Goal: Task Accomplishment & Management: Manage account settings

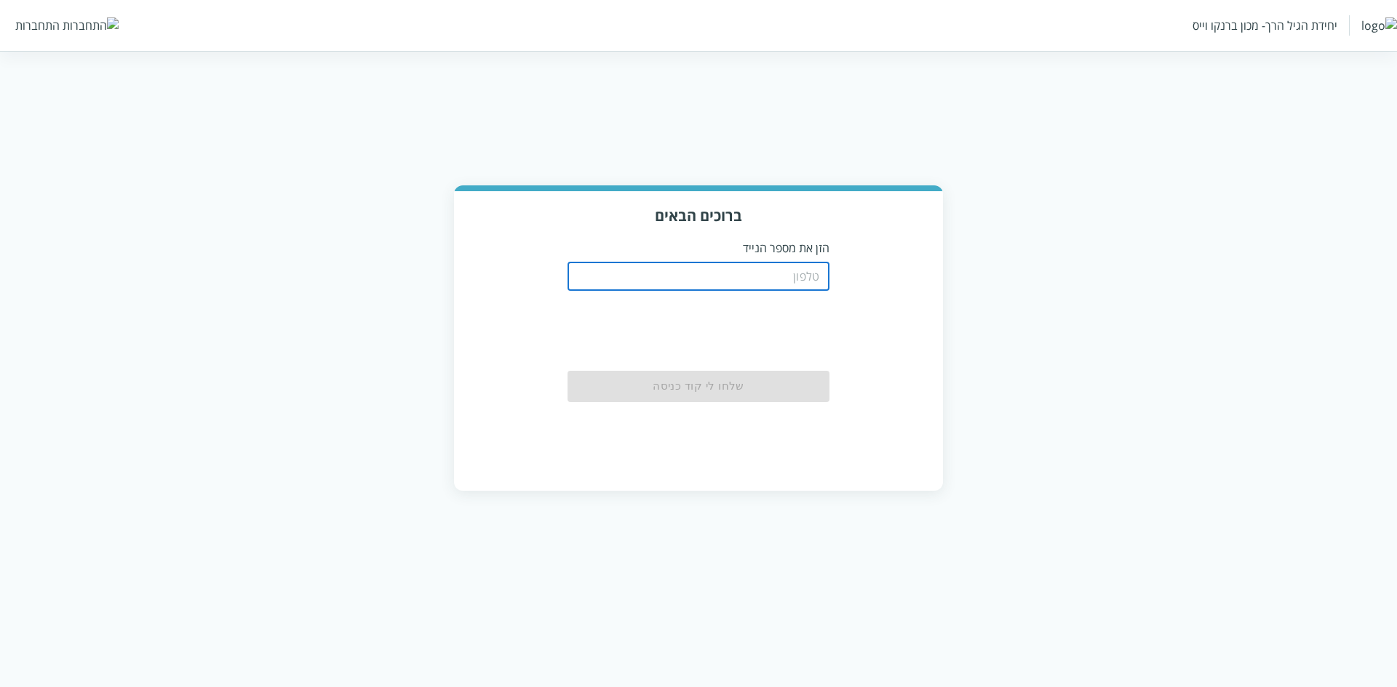
click at [773, 274] on input "tel" at bounding box center [698, 276] width 262 height 29
paste input "[URL]"
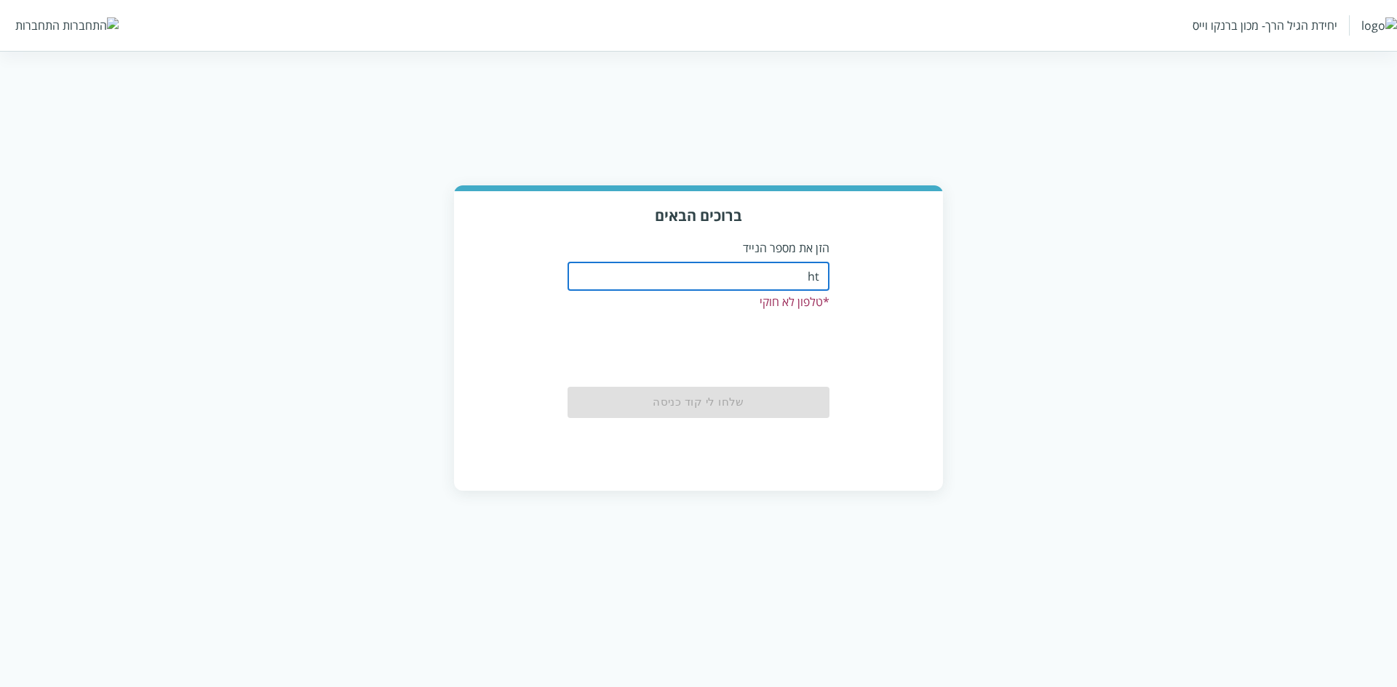
type input "h"
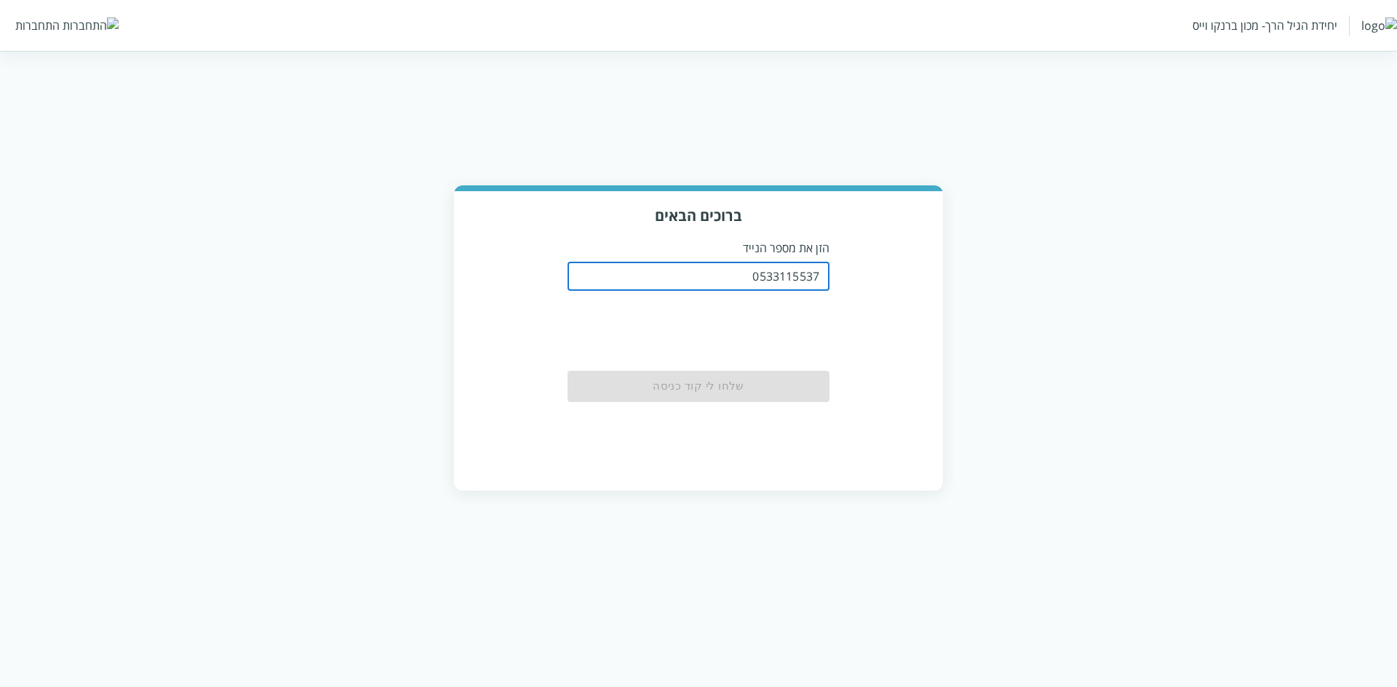
type input "0533115537"
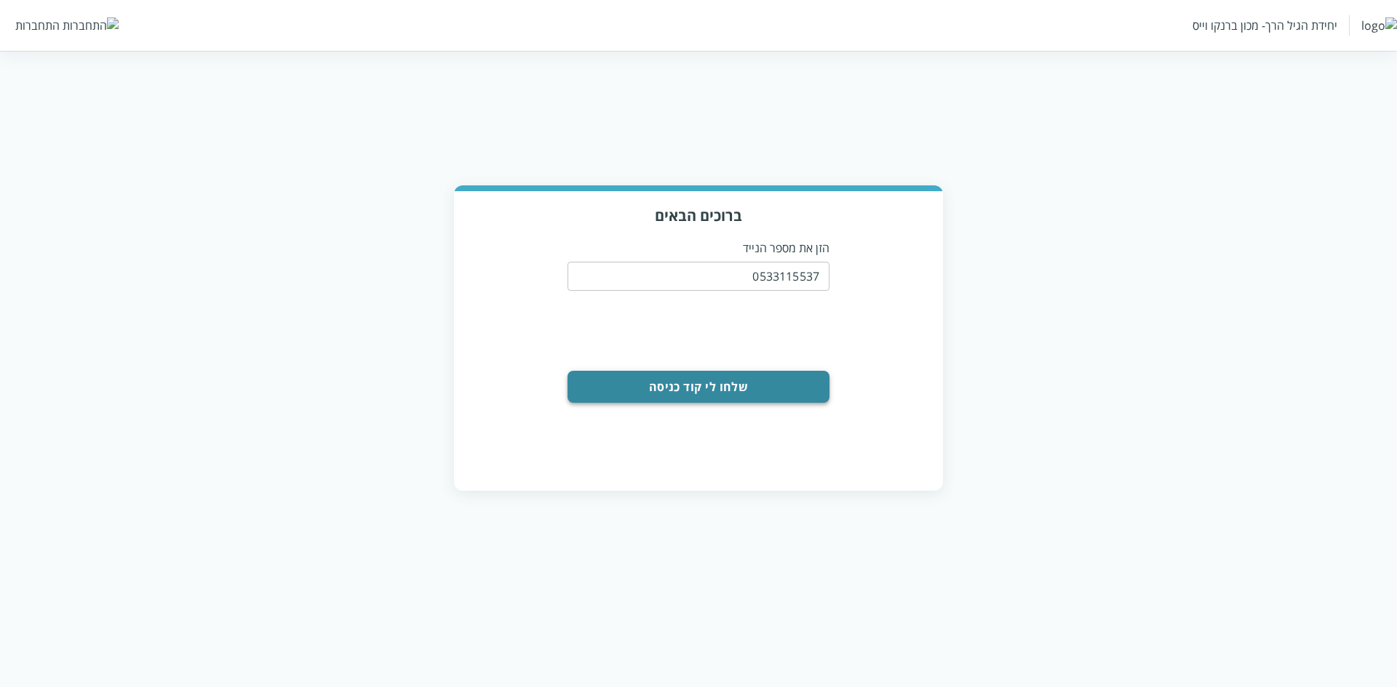
click at [687, 395] on button "שלחו לי קוד כניסה" at bounding box center [698, 387] width 262 height 32
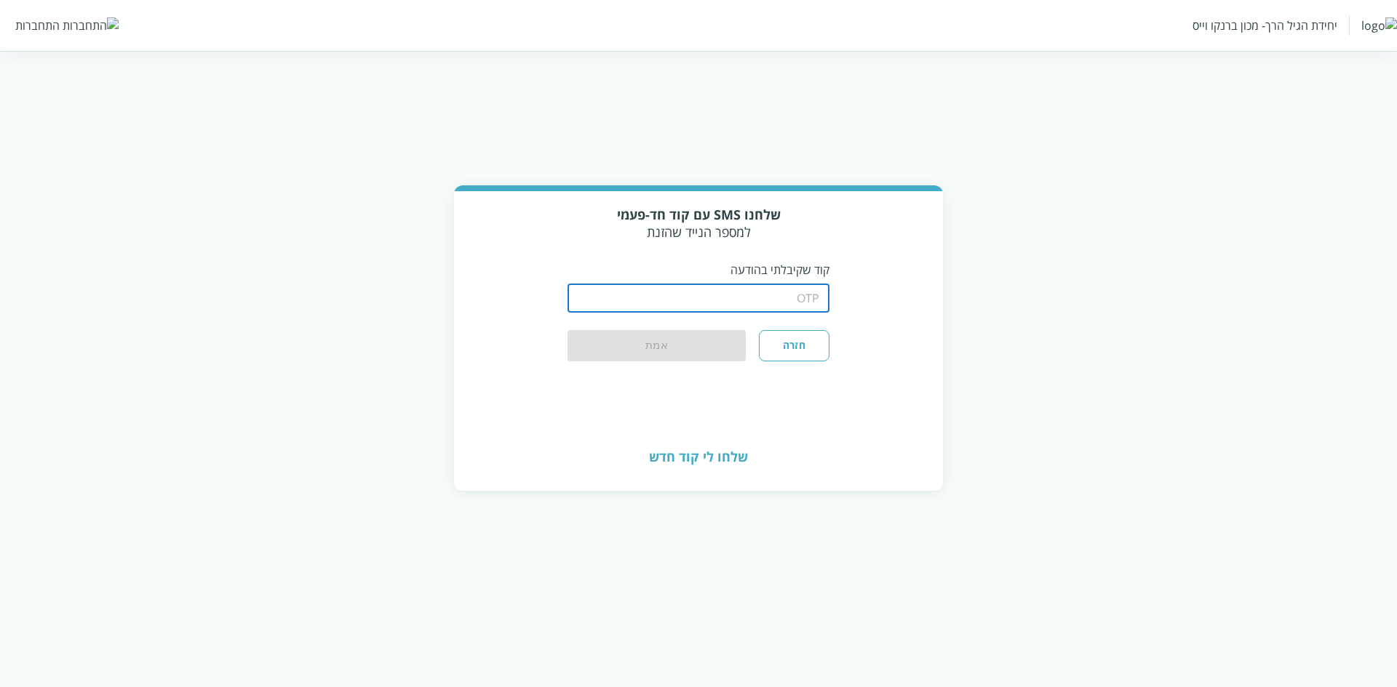
click at [727, 303] on input "string" at bounding box center [698, 298] width 262 height 29
type input "1234"
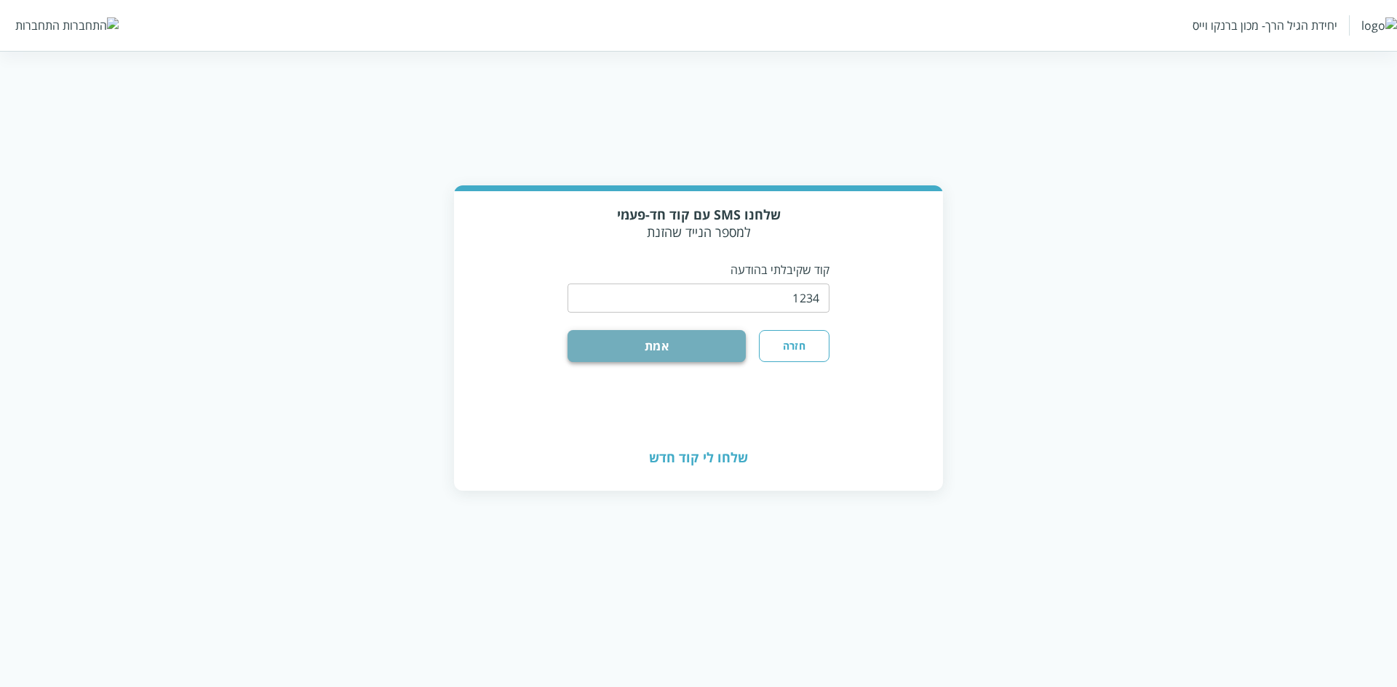
click at [711, 345] on button "אמת" at bounding box center [656, 346] width 178 height 32
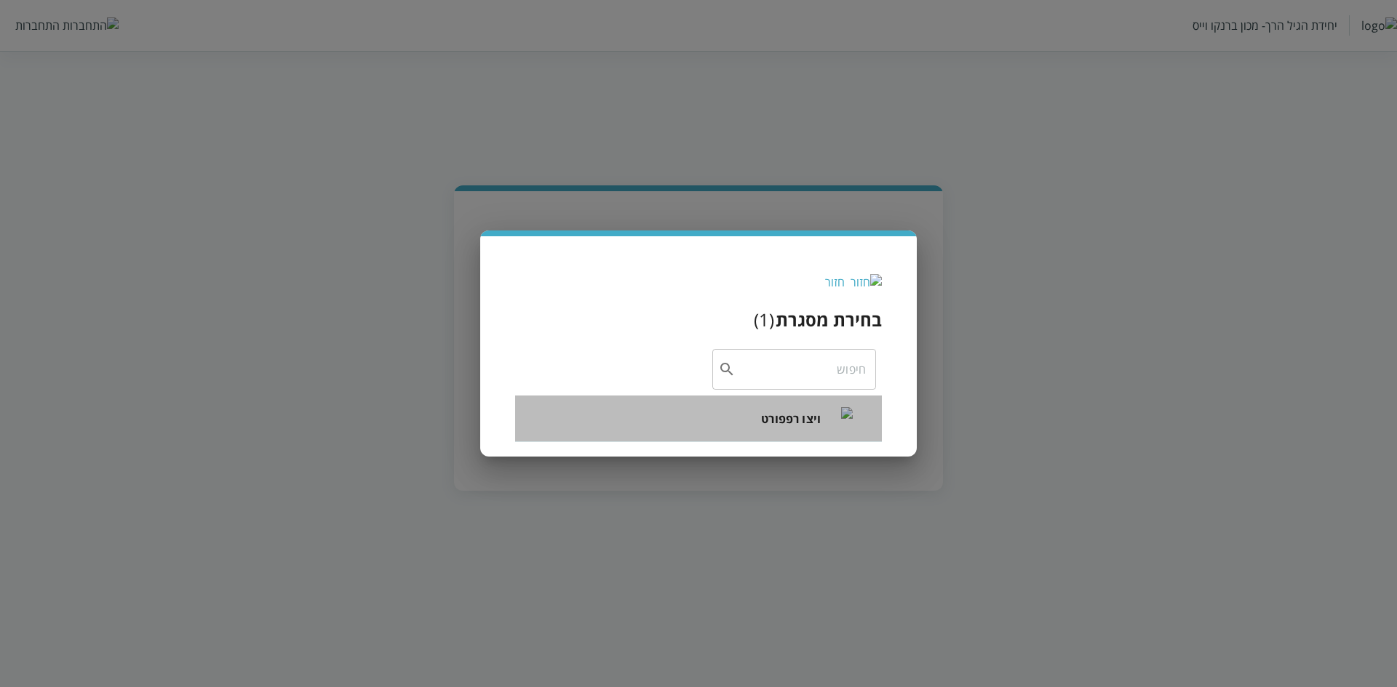
click at [766, 420] on span "ויצו רפפורט" at bounding box center [791, 418] width 60 height 17
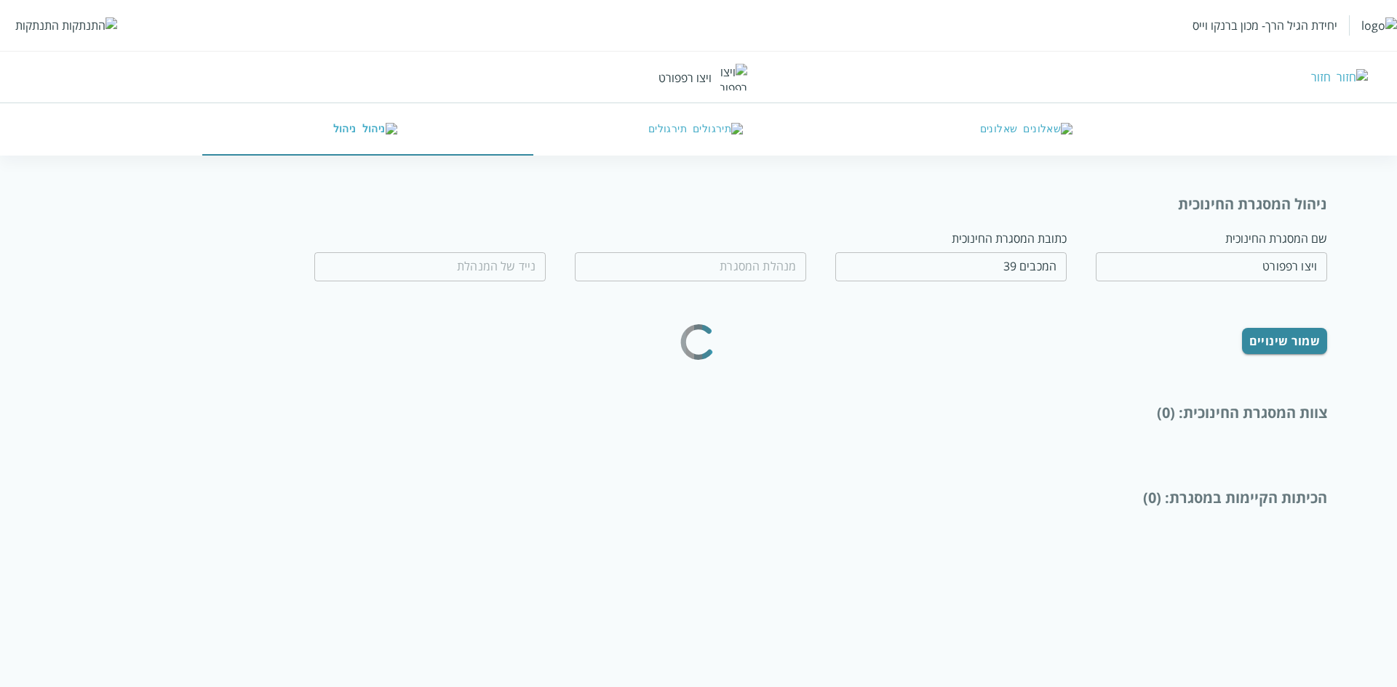
type input "[PERSON_NAME]"
type input "0532654189"
type input "המכבים 39"
type input "[PERSON_NAME]"
type input "0532654189"
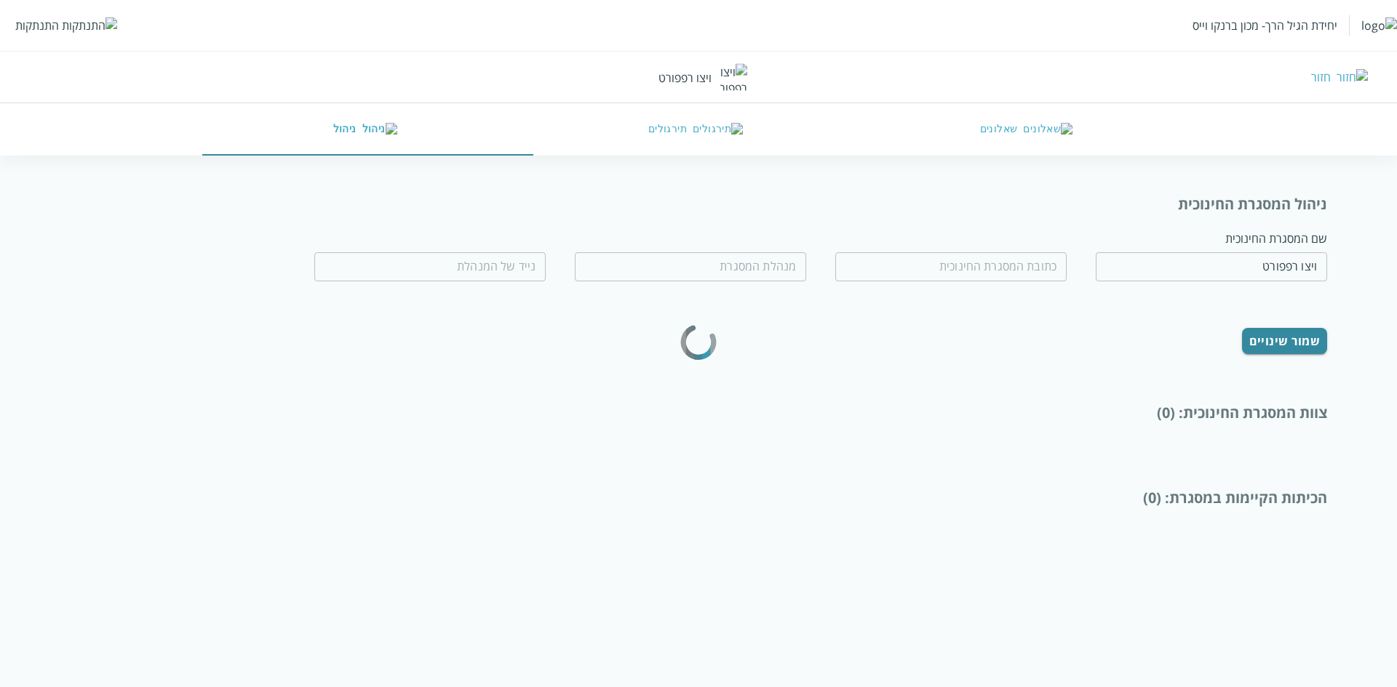
type input "המכבים 39"
type input "[PERSON_NAME]"
type input "0532654189"
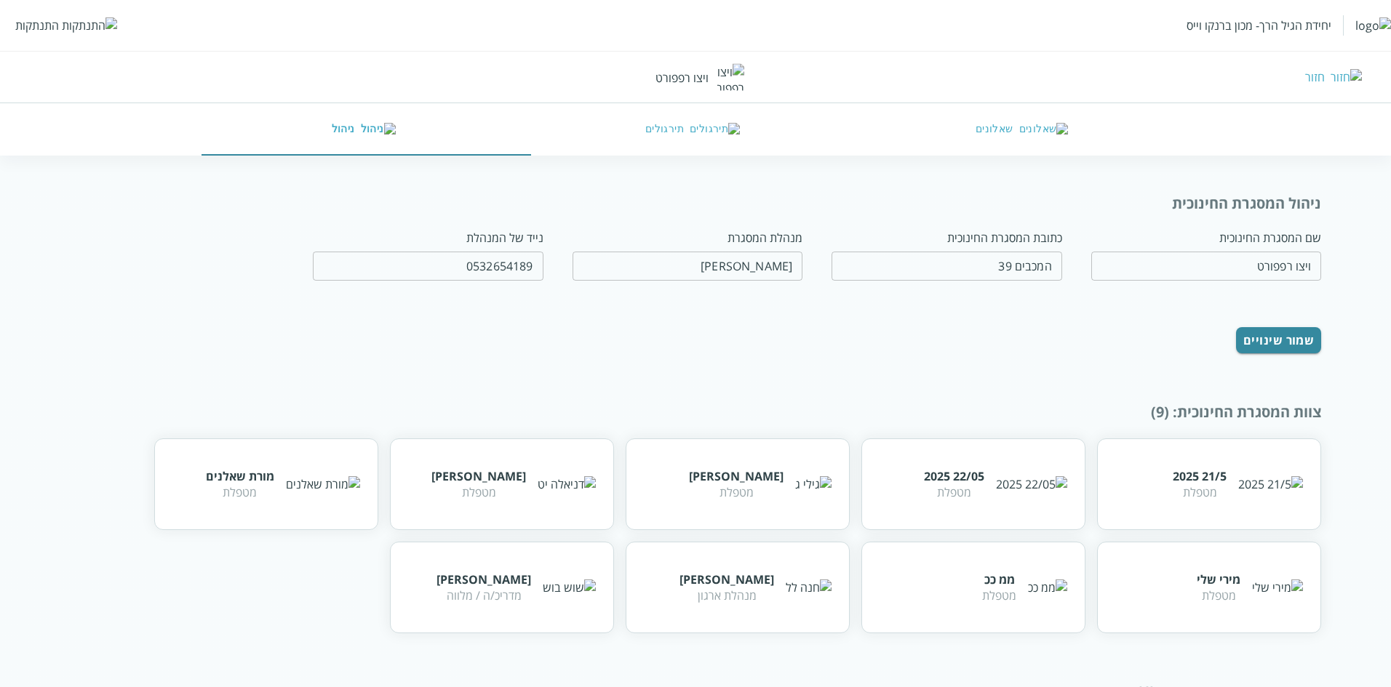
click at [49, 23] on div "התנתקות" at bounding box center [37, 25] width 44 height 16
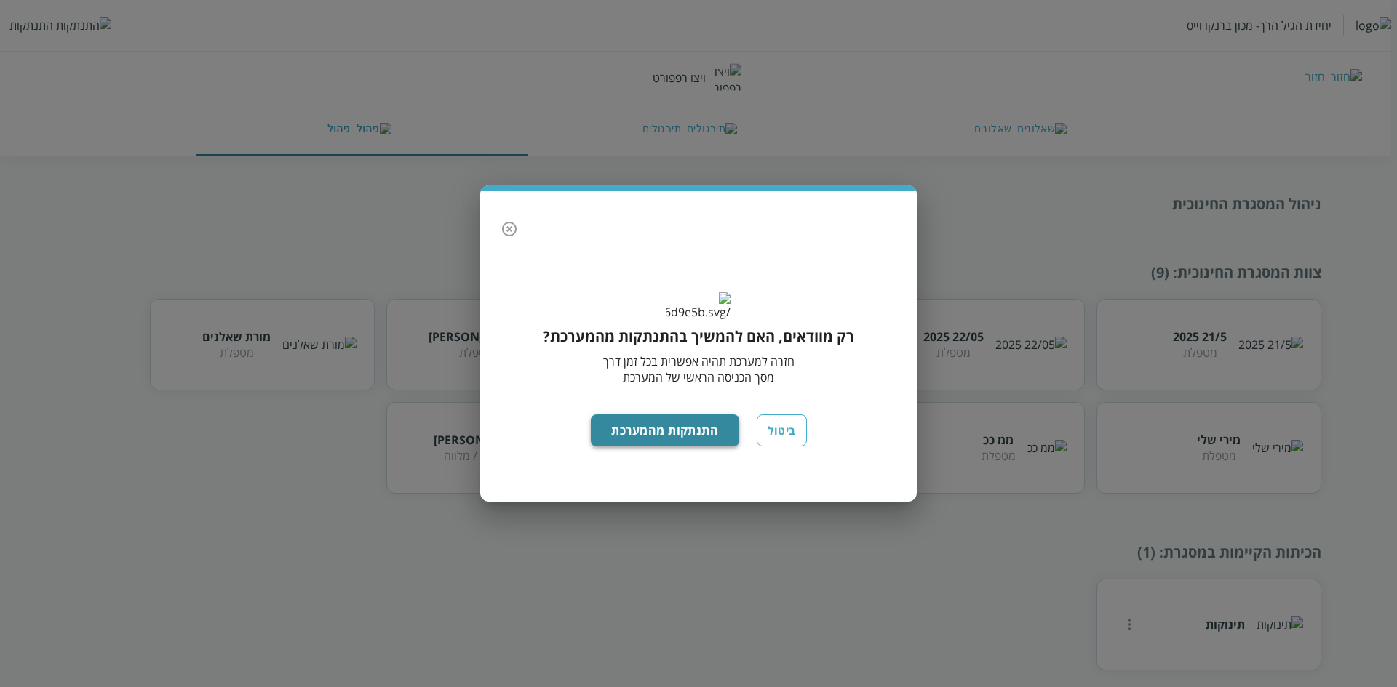
click at [681, 445] on button "התנתקות מהמערכת" at bounding box center [665, 431] width 149 height 32
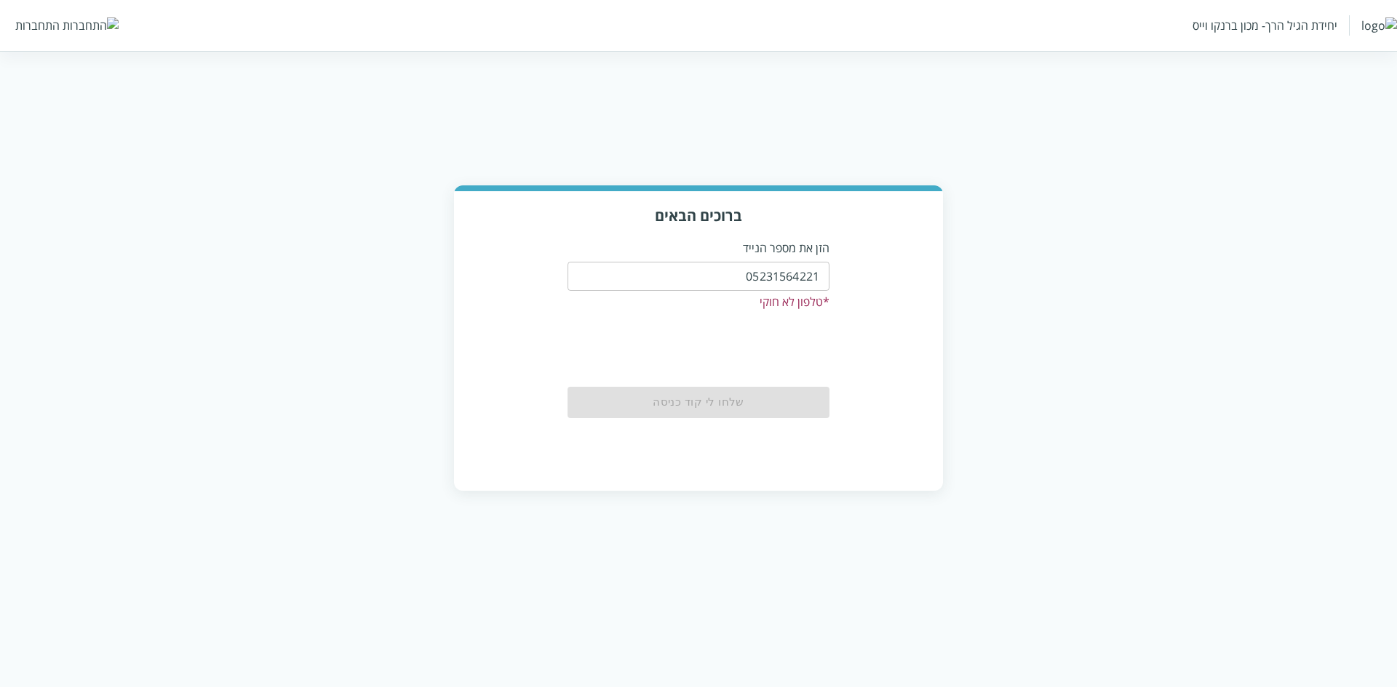
click at [739, 412] on div "שלחו לי קוד כניסה" at bounding box center [698, 402] width 262 height 31
click at [818, 276] on input "05231564221" at bounding box center [698, 276] width 262 height 29
drag, startPoint x: 820, startPoint y: 274, endPoint x: 813, endPoint y: 276, distance: 7.8
click at [813, 276] on input "05231564221" at bounding box center [698, 276] width 262 height 29
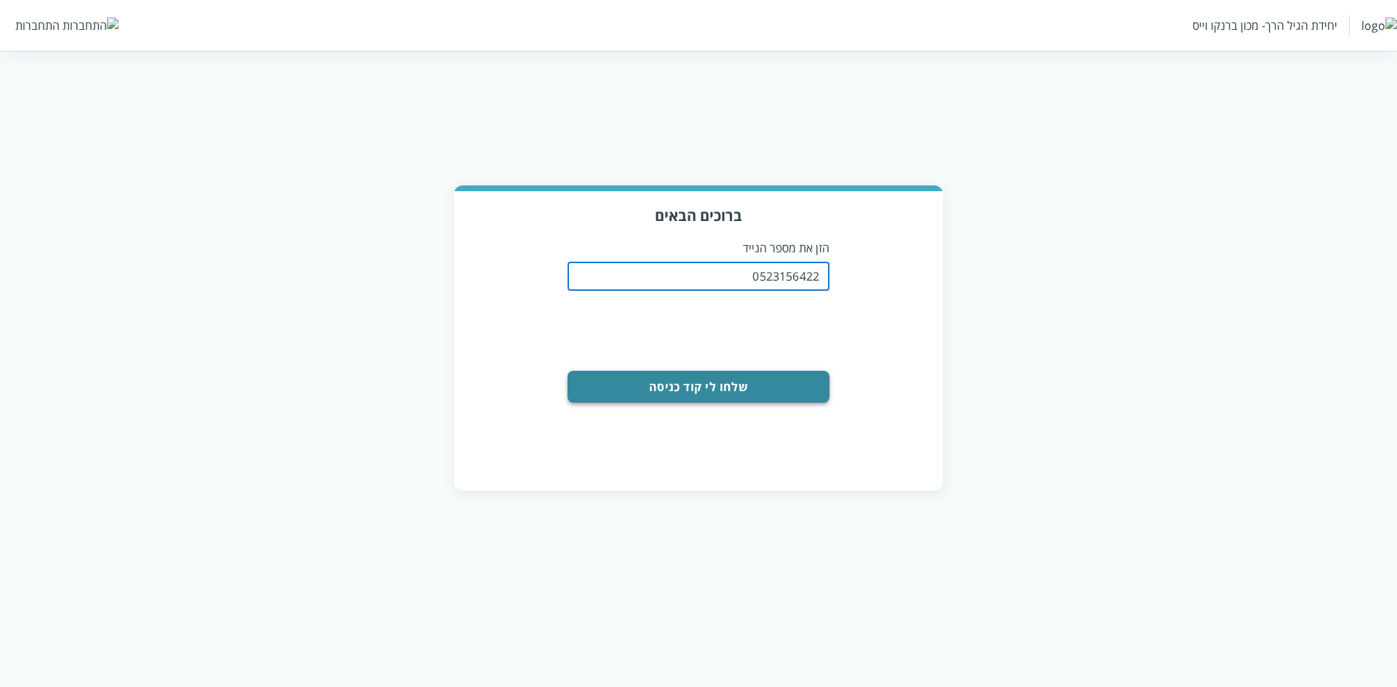
type input "0523156422"
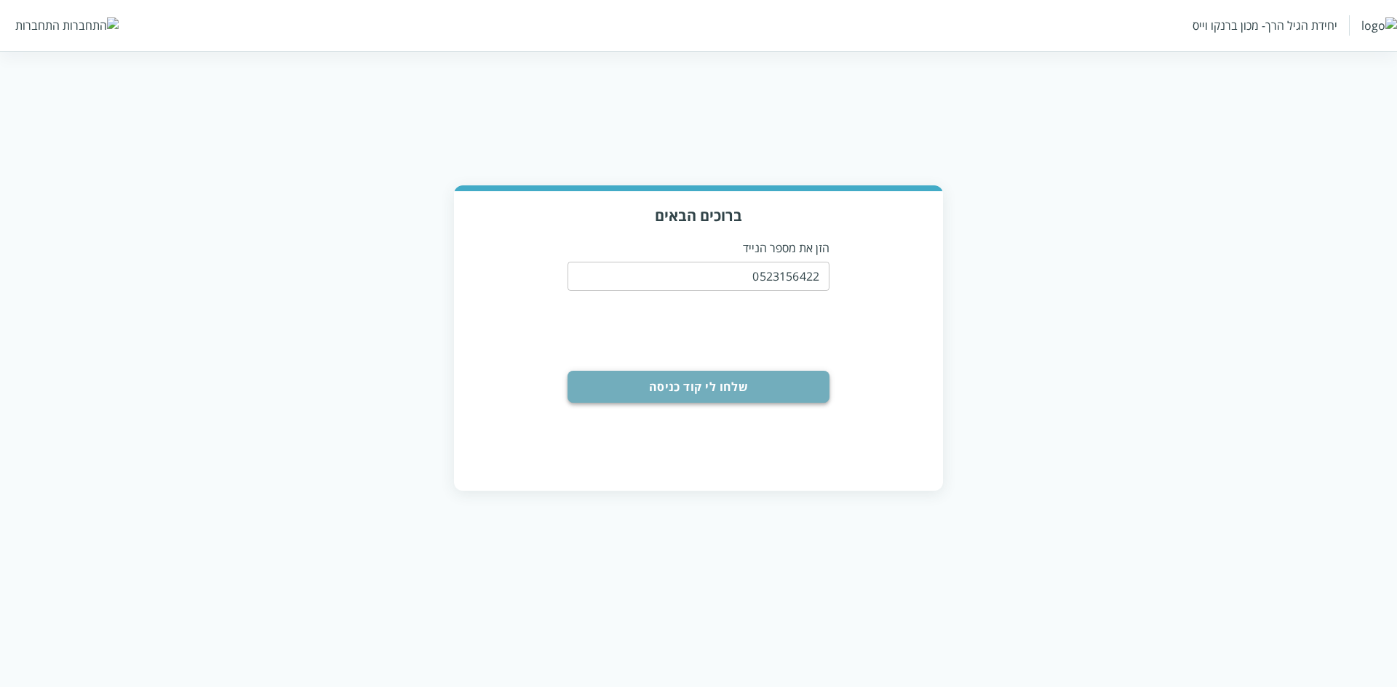
click at [694, 385] on button "שלחו לי קוד כניסה" at bounding box center [698, 387] width 262 height 32
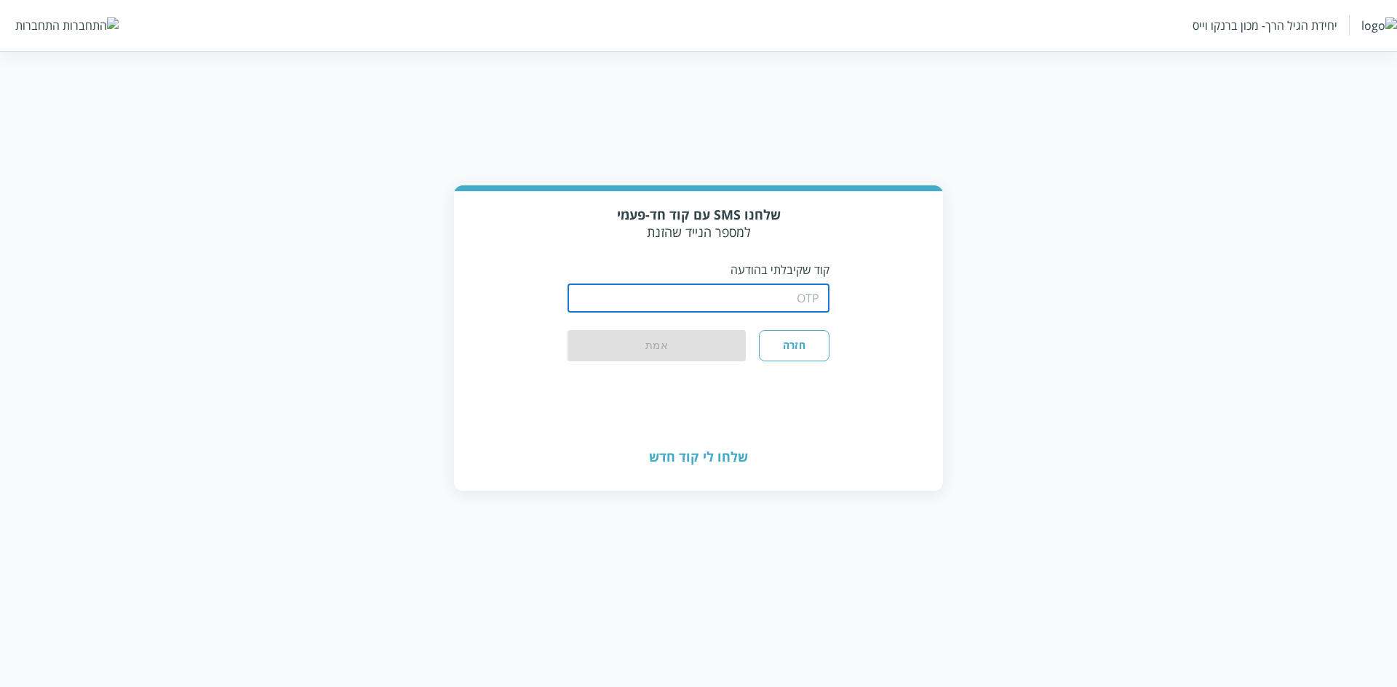
click at [788, 302] on input "string" at bounding box center [698, 298] width 262 height 29
type input "1234"
click at [682, 356] on button "אמת" at bounding box center [656, 346] width 178 height 32
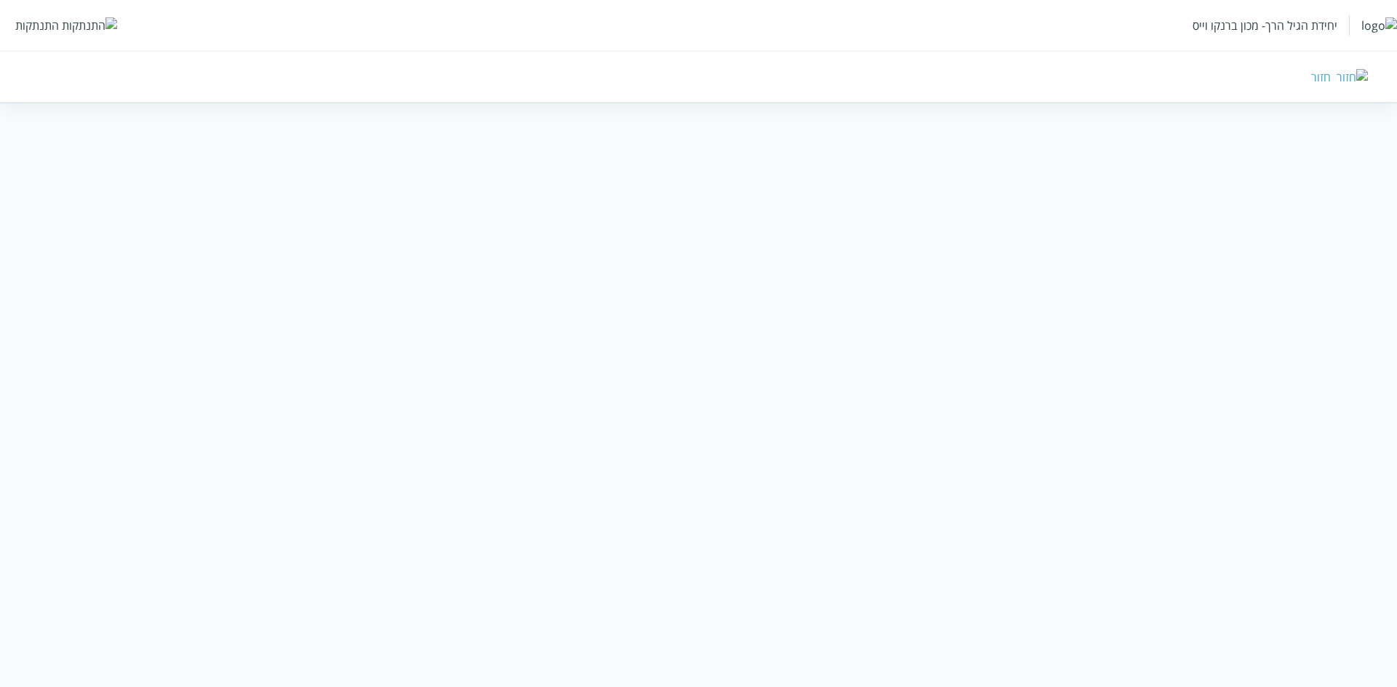
click at [39, 23] on div "התנתקות" at bounding box center [37, 25] width 44 height 16
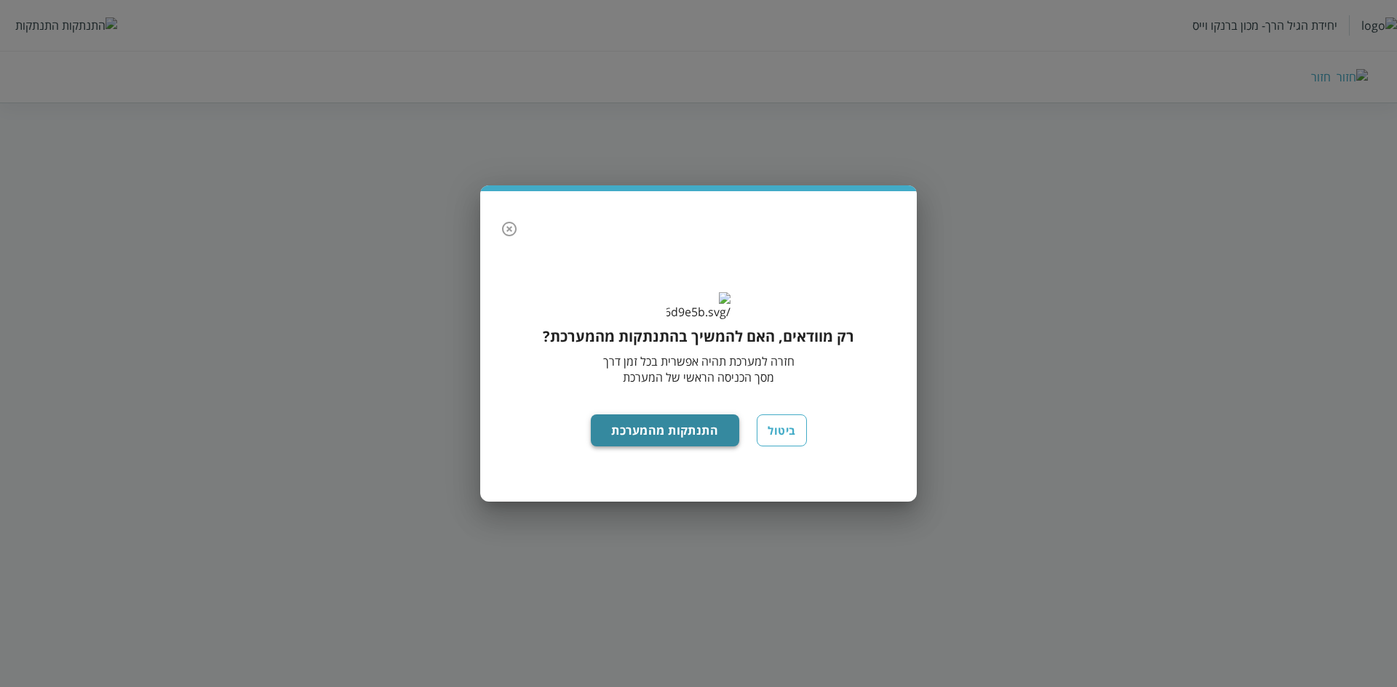
click at [637, 446] on button "התנתקות מהמערכת" at bounding box center [665, 431] width 149 height 32
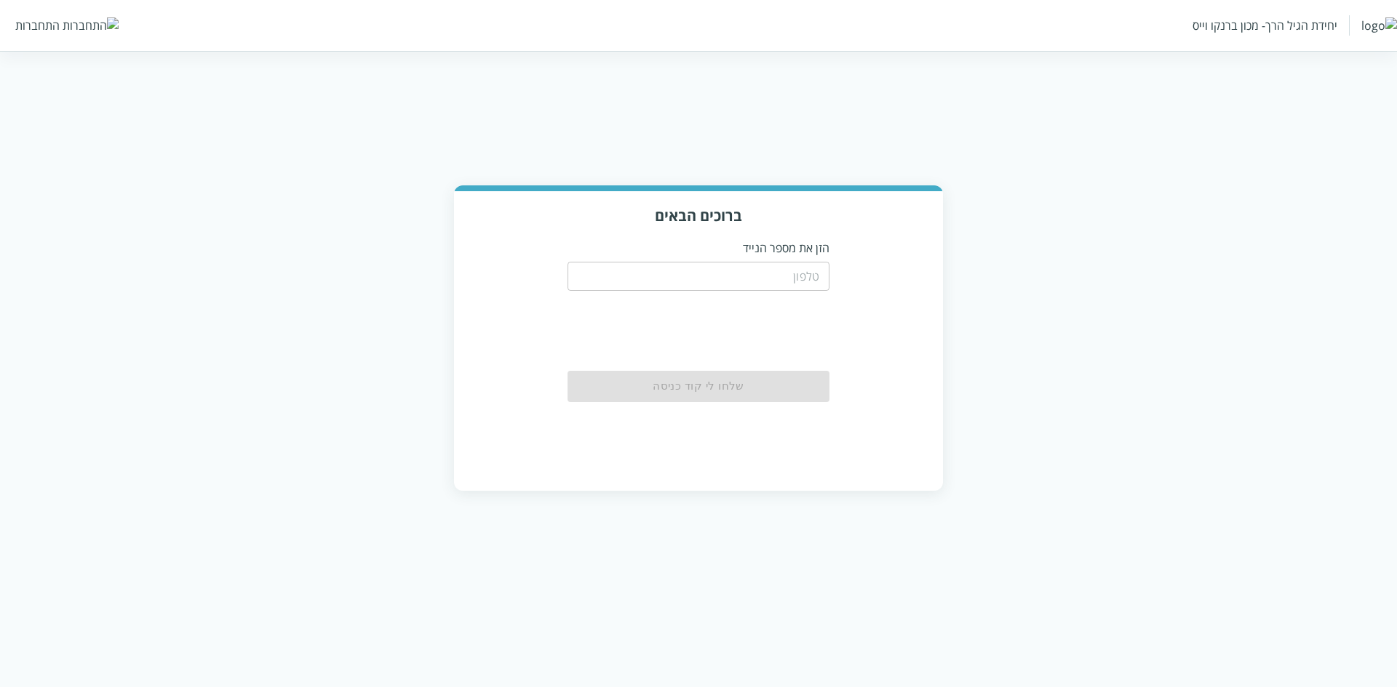
click at [793, 272] on input "tel" at bounding box center [698, 276] width 262 height 29
type input "0533115537"
click at [757, 384] on button "שלחו לי קוד כניסה" at bounding box center [698, 387] width 262 height 32
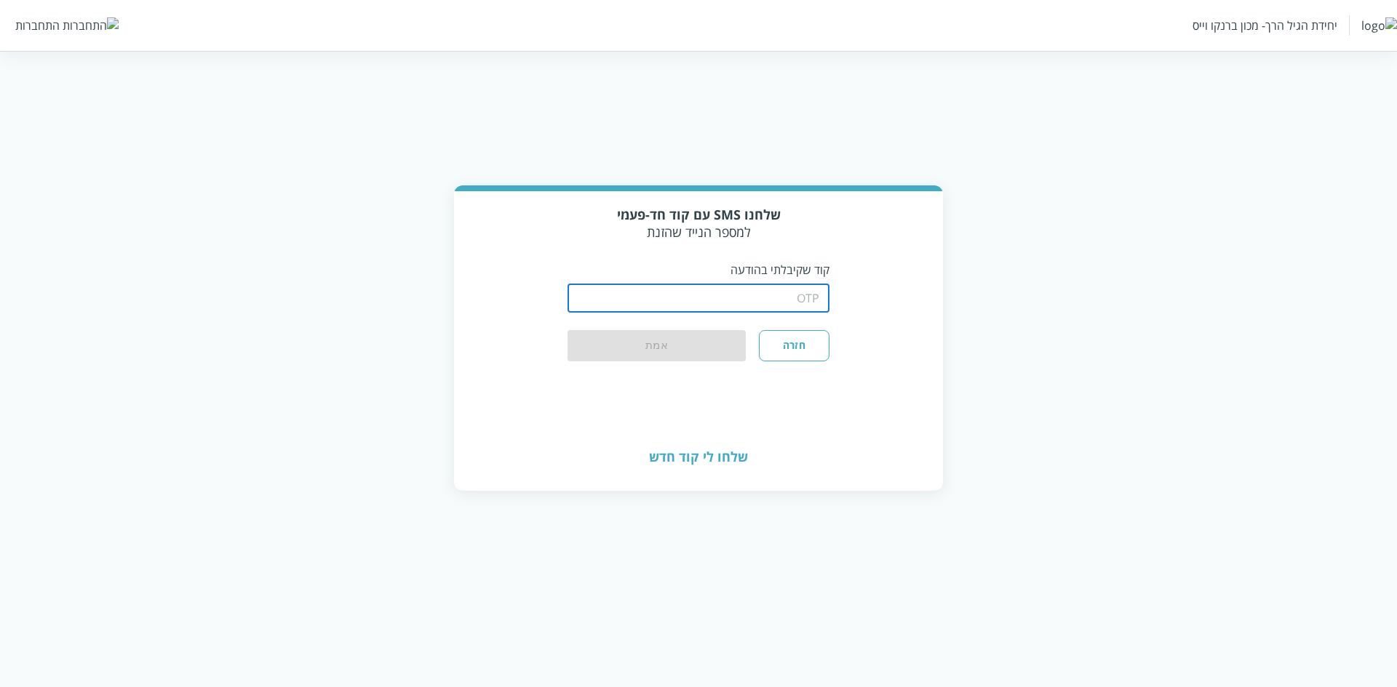
click at [805, 296] on input "string" at bounding box center [698, 298] width 262 height 29
type input "1234"
click at [676, 354] on button "אמת" at bounding box center [656, 346] width 178 height 32
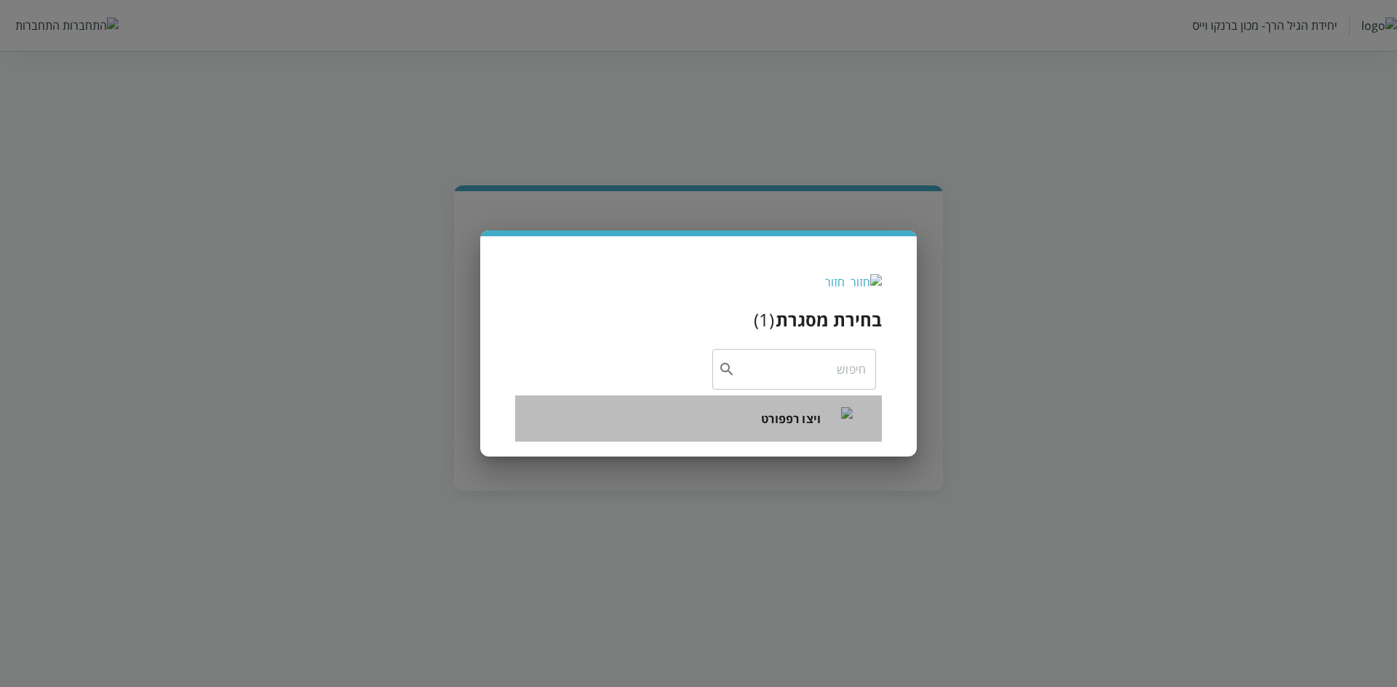
click at [786, 403] on div "ויצו רפפורט" at bounding box center [807, 419] width 92 height 62
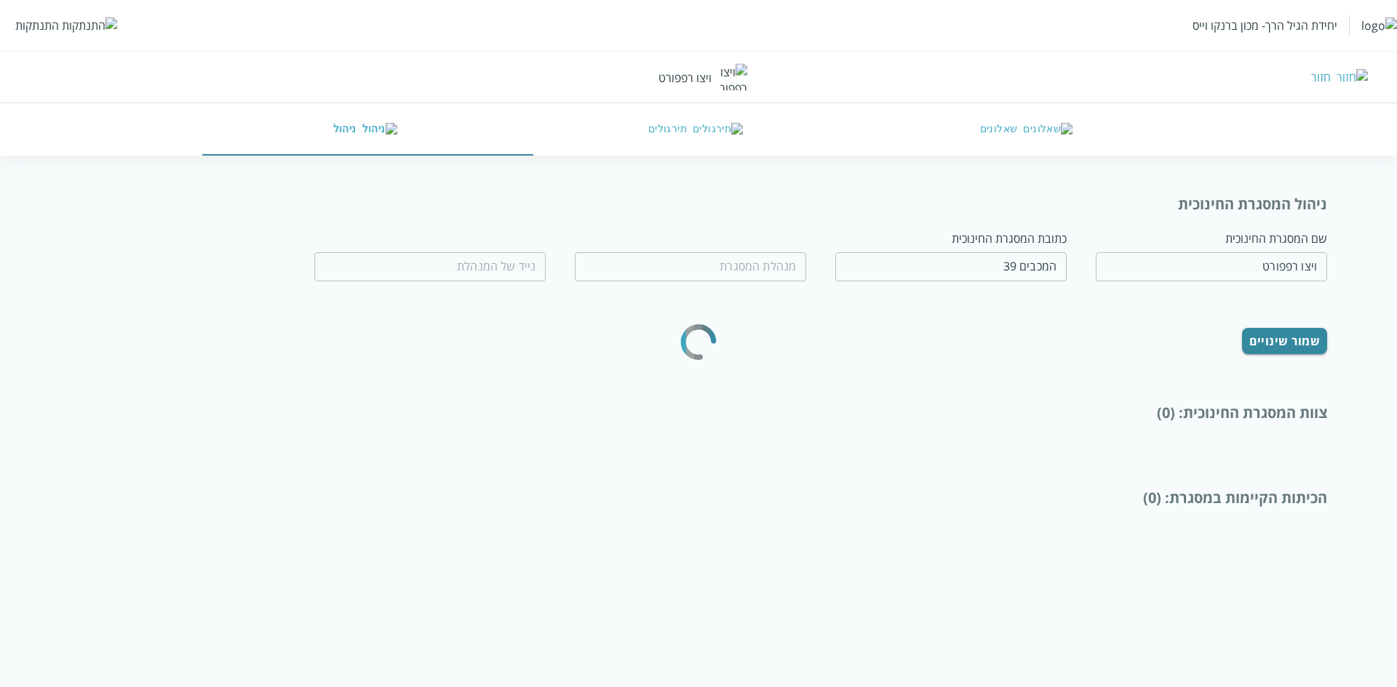
type input "[PERSON_NAME]"
type input "0532654189"
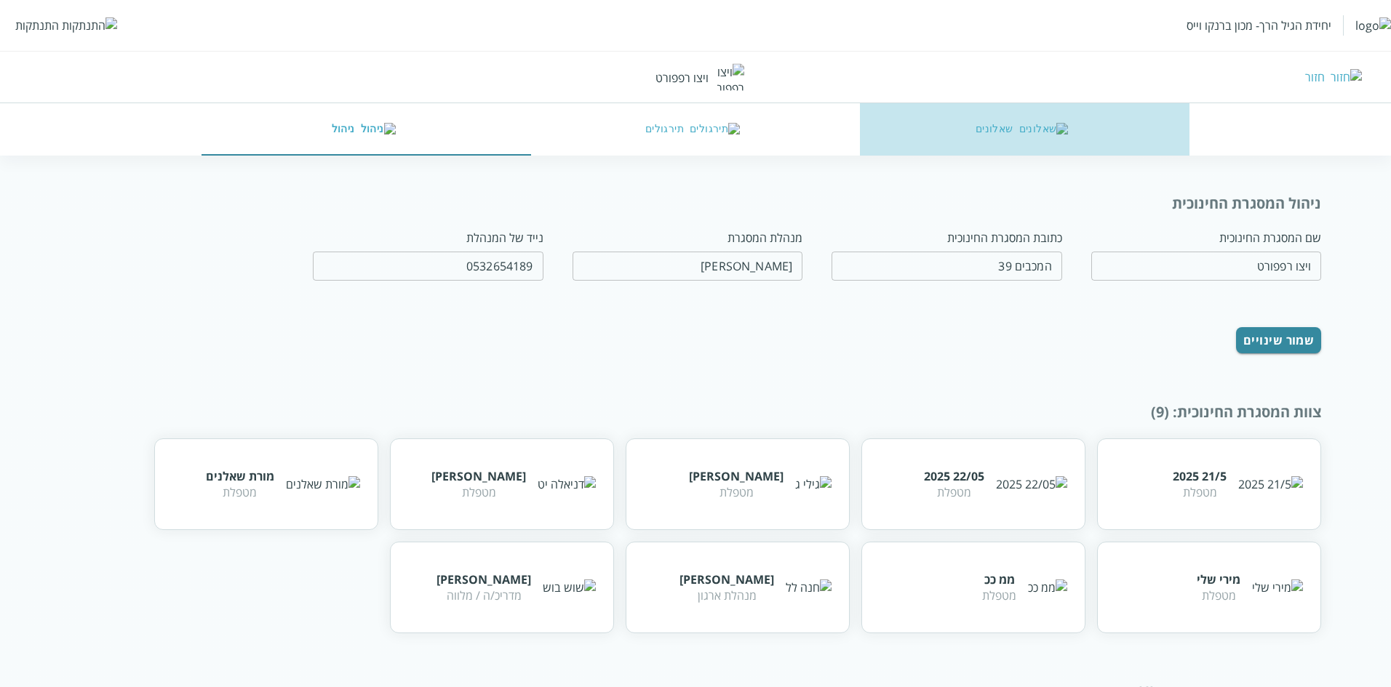
click at [1005, 132] on button "שאלונים" at bounding box center [1025, 129] width 330 height 52
